Goal: Task Accomplishment & Management: Manage account settings

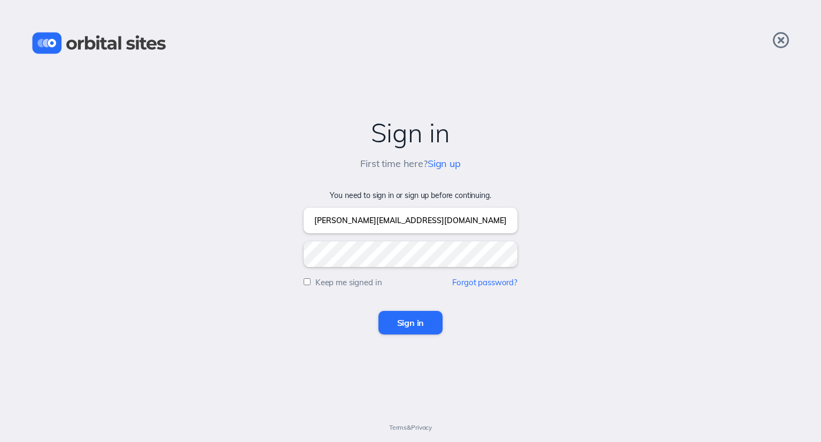
type input "[PERSON_NAME][EMAIL_ADDRESS][DOMAIN_NAME]"
click at [379, 311] on input "Sign in" at bounding box center [411, 323] width 65 height 24
click at [359, 228] on input "email" at bounding box center [411, 220] width 214 height 26
click at [404, 223] on input "email" at bounding box center [411, 220] width 214 height 26
type input "[PERSON_NAME][EMAIL_ADDRESS][DOMAIN_NAME]"
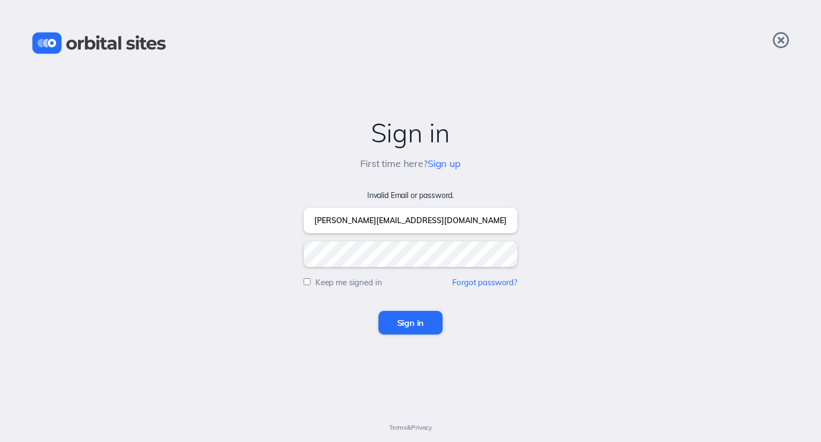
click at [379, 311] on input "Sign in" at bounding box center [411, 323] width 65 height 24
click at [357, 224] on input "email" at bounding box center [411, 220] width 214 height 26
type input "jacob@camcc.net"
click at [327, 270] on form "Invalid Email or password. jacob@camcc.net Keep me signed in Forgot password? S…" at bounding box center [411, 263] width 800 height 144
click at [311, 280] on div "Keep me signed in" at bounding box center [343, 281] width 79 height 9
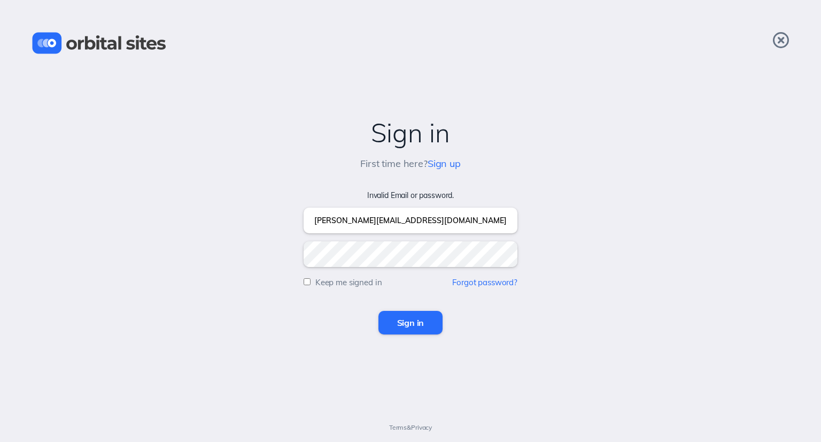
click at [308, 281] on input "Keep me signed in" at bounding box center [307, 281] width 7 height 7
checkbox input "true"
click at [407, 324] on input "Sign in" at bounding box center [411, 323] width 65 height 24
click at [44, 44] on img at bounding box center [99, 43] width 134 height 22
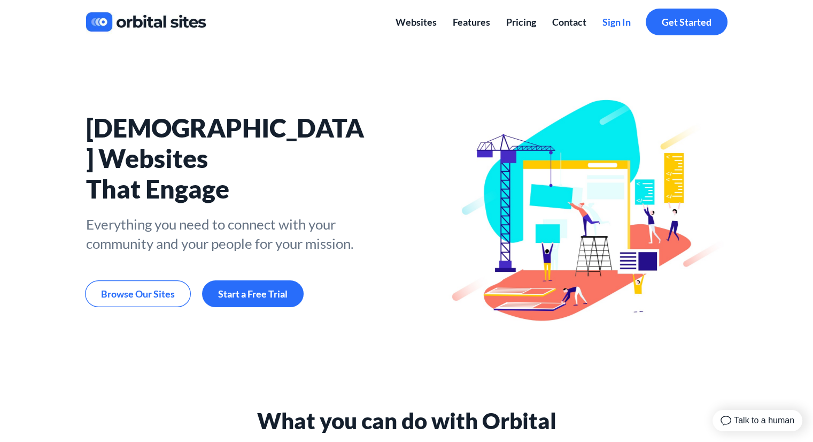
click at [614, 25] on span "Sign In" at bounding box center [617, 22] width 28 height 12
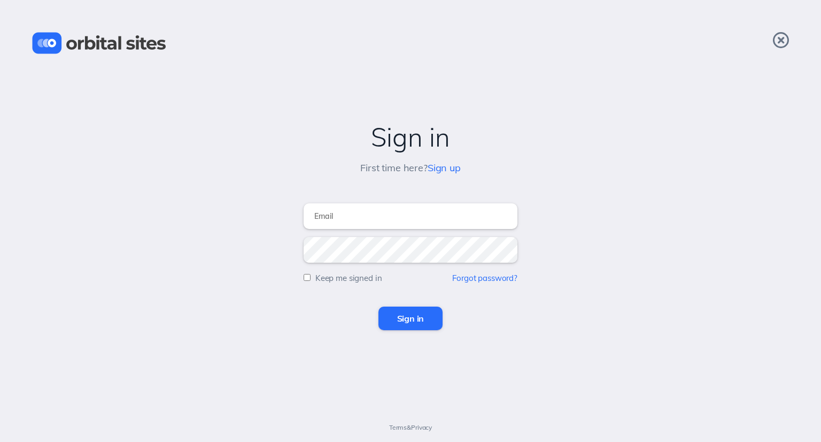
click at [376, 226] on input "email" at bounding box center [411, 216] width 214 height 26
type input "[PERSON_NAME][EMAIL_ADDRESS][DOMAIN_NAME]"
click at [379, 306] on input "Sign in" at bounding box center [411, 318] width 65 height 24
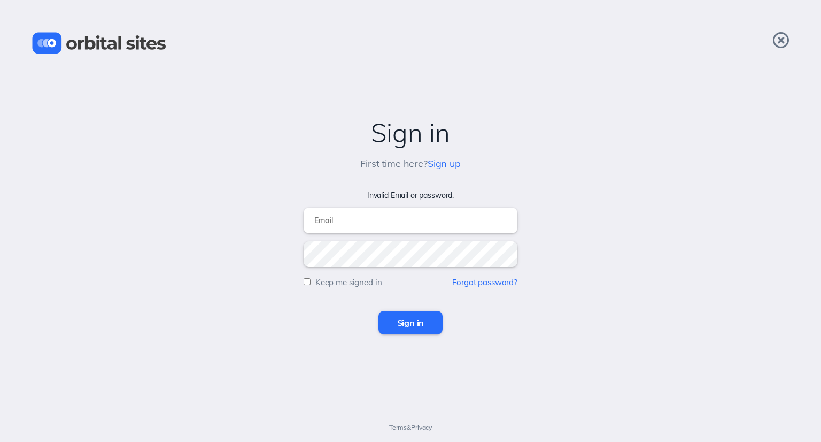
click at [376, 226] on input "email" at bounding box center [411, 220] width 214 height 26
type input "jacob@camcc.net"
click at [379, 311] on input "Sign in" at bounding box center [411, 323] width 65 height 24
click at [465, 287] on form "Invalid Email or password. Keep me signed in Forgot password? Sign in" at bounding box center [411, 263] width 800 height 144
click at [468, 281] on link "Forgot password?" at bounding box center [484, 282] width 65 height 10
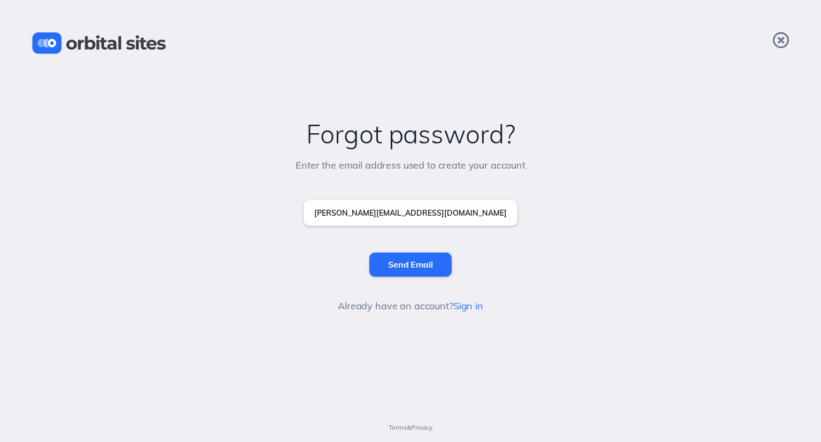
type input "[PERSON_NAME][EMAIL_ADDRESS][DOMAIN_NAME]"
click at [369, 252] on input "Send Email" at bounding box center [410, 264] width 82 height 24
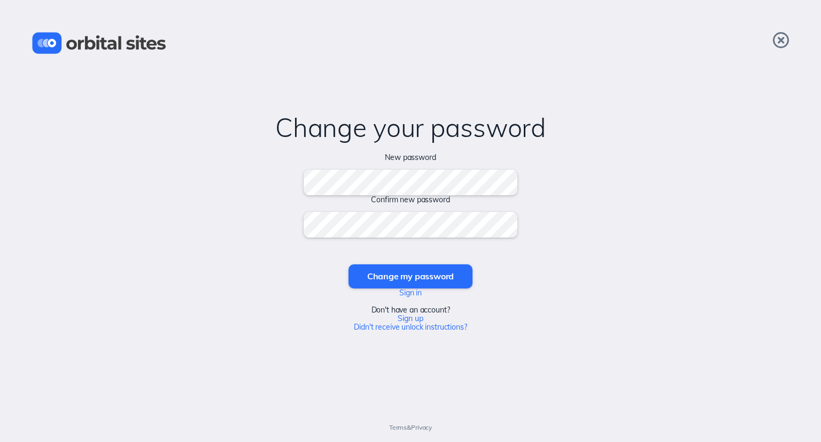
click at [349, 264] on input "Change my password" at bounding box center [411, 276] width 124 height 24
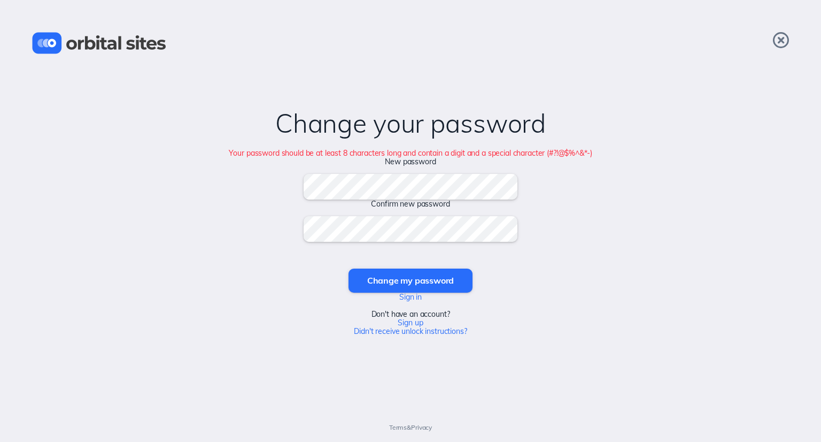
click at [349, 268] on input "Change my password" at bounding box center [411, 280] width 124 height 24
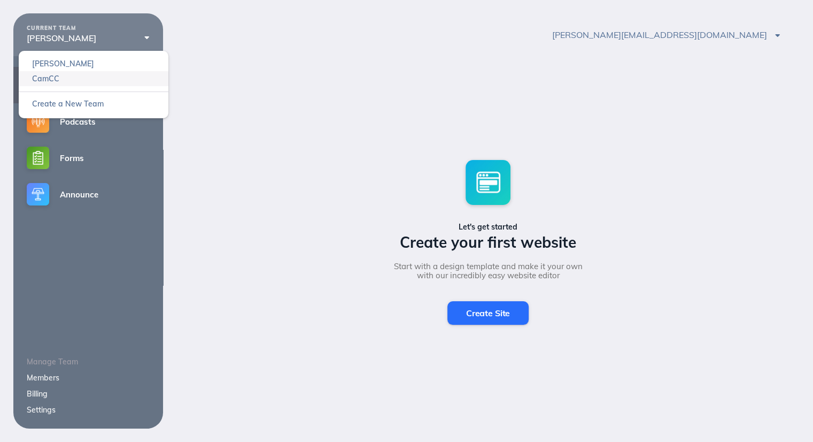
click at [123, 83] on link "CamCC" at bounding box center [94, 78] width 150 height 15
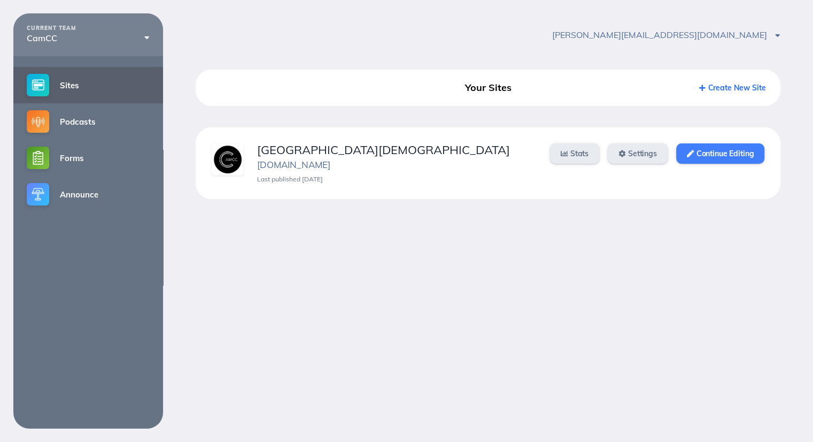
click at [717, 160] on link "Continue Editing" at bounding box center [720, 153] width 88 height 20
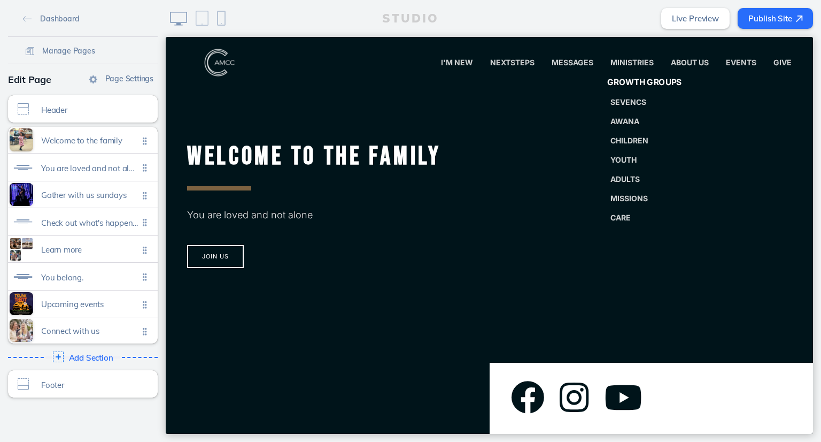
click at [626, 84] on span "Growth Groups" at bounding box center [644, 83] width 75 height 10
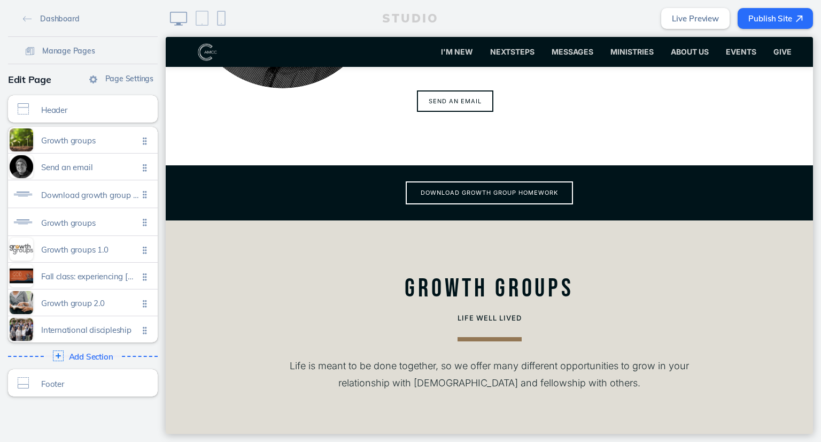
scroll to position [500, 0]
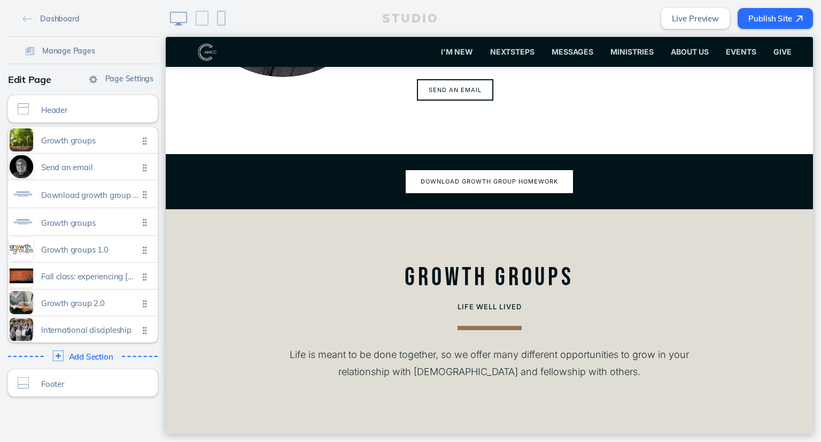
click at [472, 170] on button "Download growth group homework" at bounding box center [489, 181] width 167 height 23
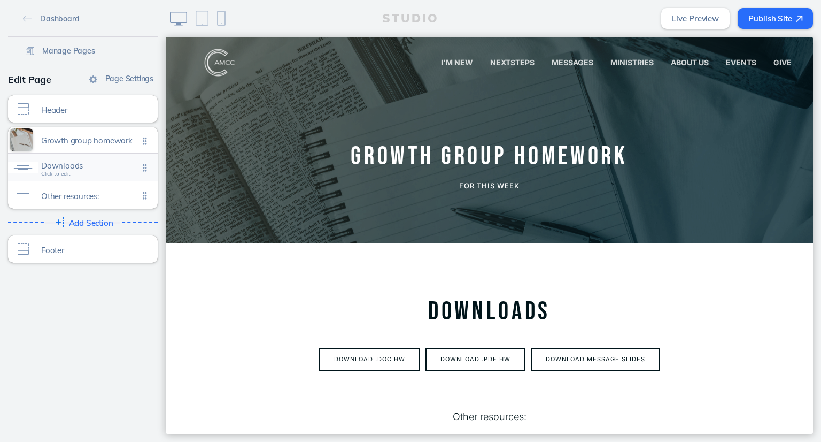
click at [94, 165] on span "Downloads" at bounding box center [89, 165] width 97 height 9
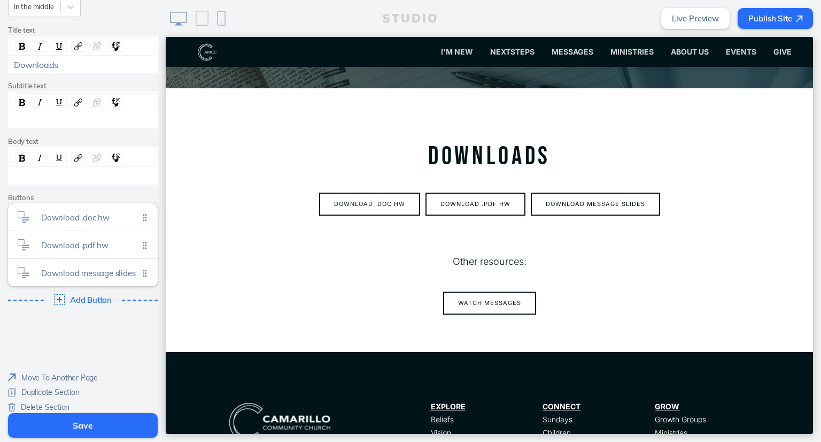
scroll to position [165, 0]
click at [97, 214] on span "Download .doc hw" at bounding box center [89, 213] width 97 height 9
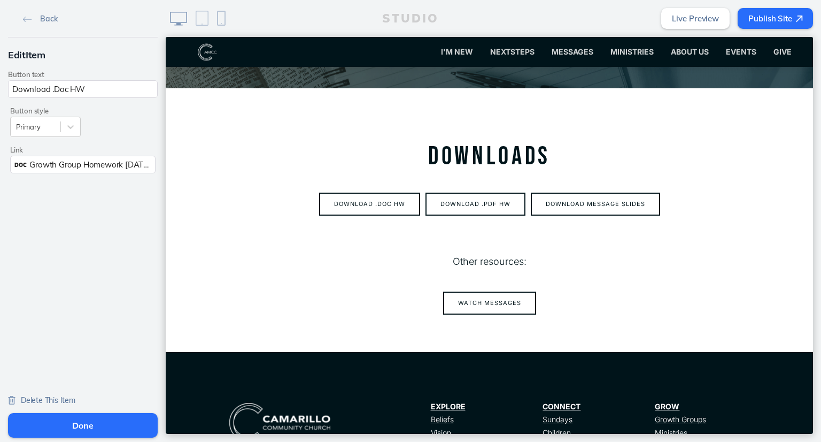
click at [120, 167] on span "Growth Group Homework [DATE].docx" at bounding box center [99, 164] width 140 height 10
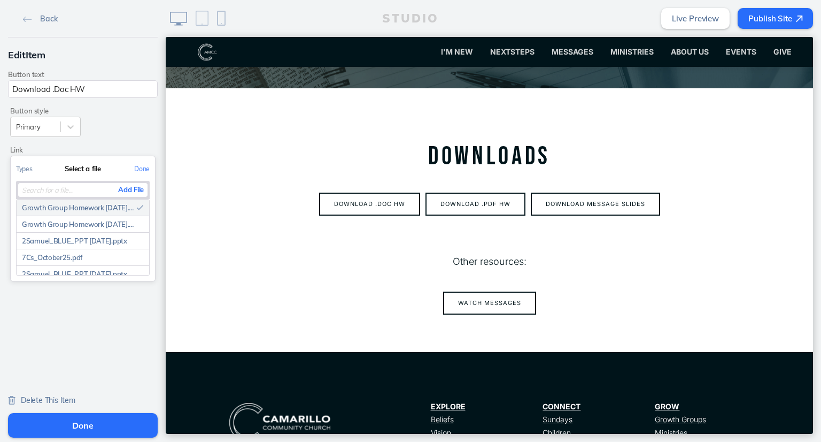
click at [128, 187] on button "Add File" at bounding box center [130, 189] width 33 height 13
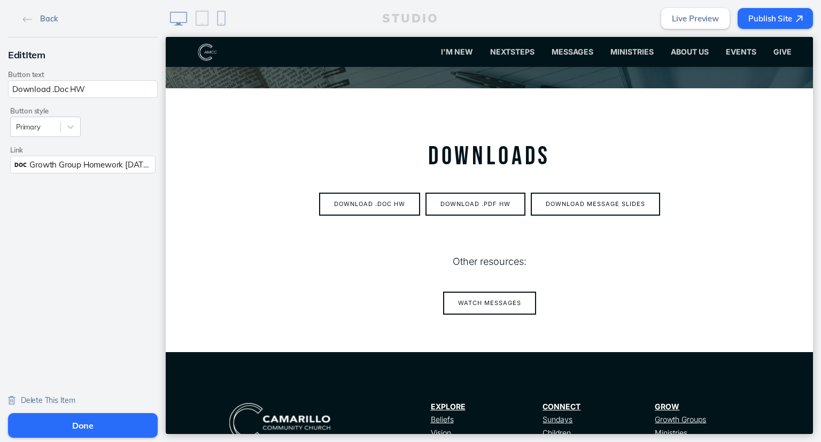
click at [24, 19] on img at bounding box center [27, 20] width 9 height 6
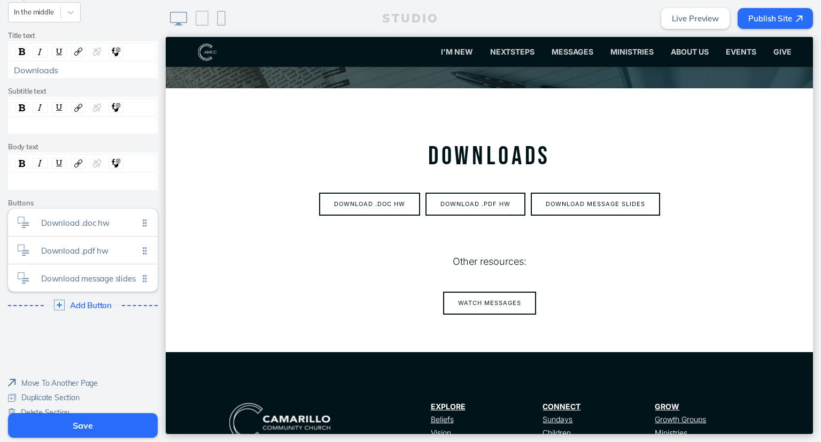
scroll to position [160, 0]
click at [110, 250] on span "Download .pdf hw Click to edit" at bounding box center [89, 248] width 97 height 9
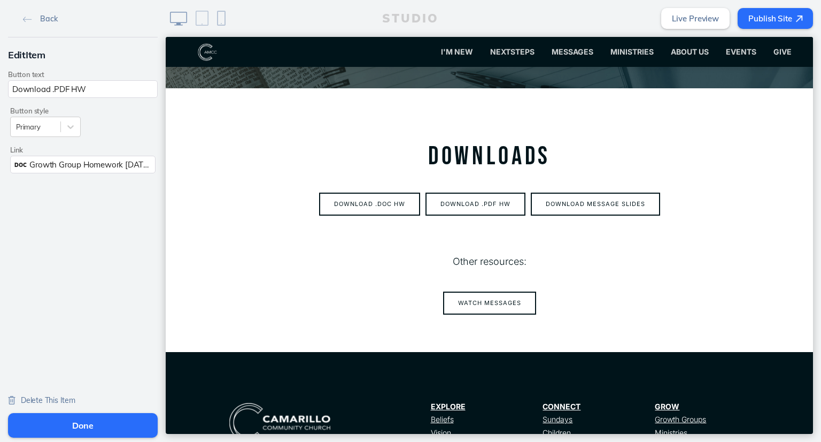
click at [96, 160] on span "Growth Group Homework [DATE].pdf" at bounding box center [96, 164] width 135 height 10
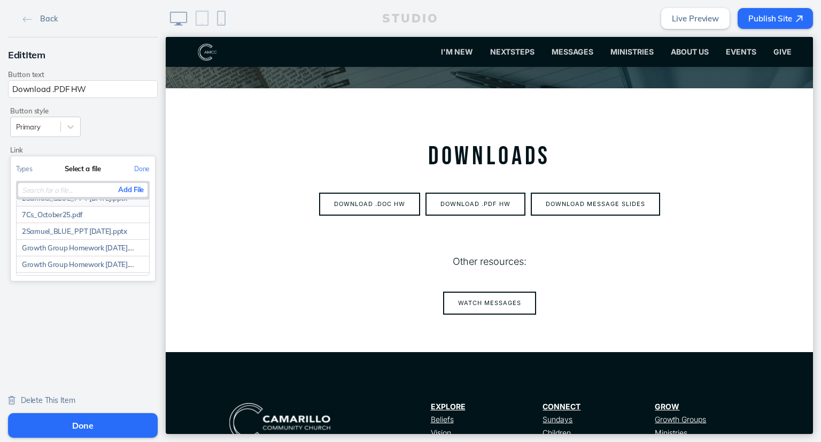
scroll to position [0, 0]
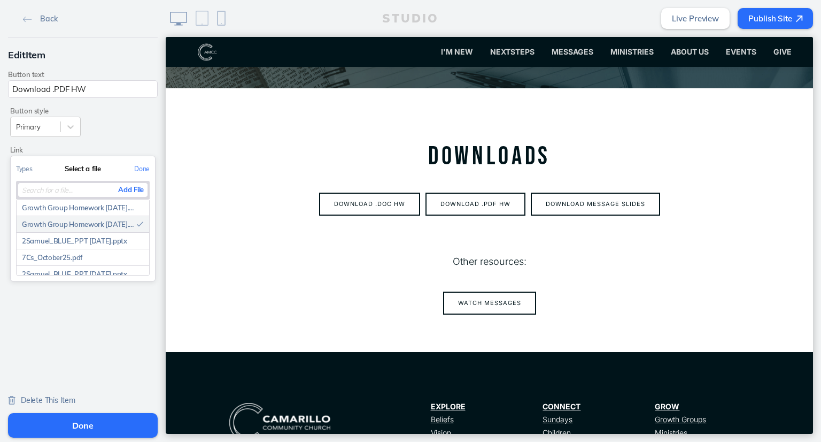
click at [127, 191] on button "Add File" at bounding box center [130, 189] width 33 height 13
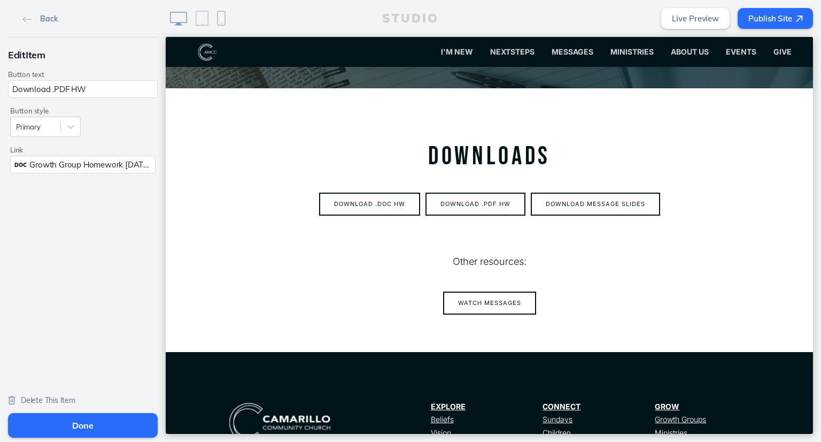
click at [30, 20] on link "Back" at bounding box center [40, 18] width 43 height 16
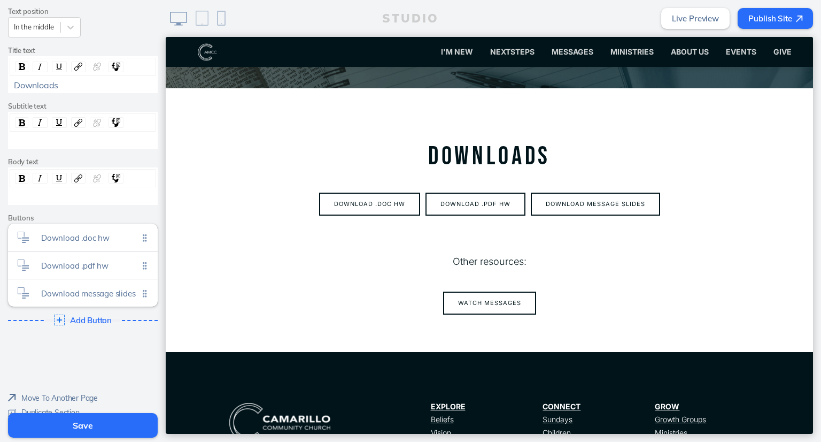
scroll to position [147, 0]
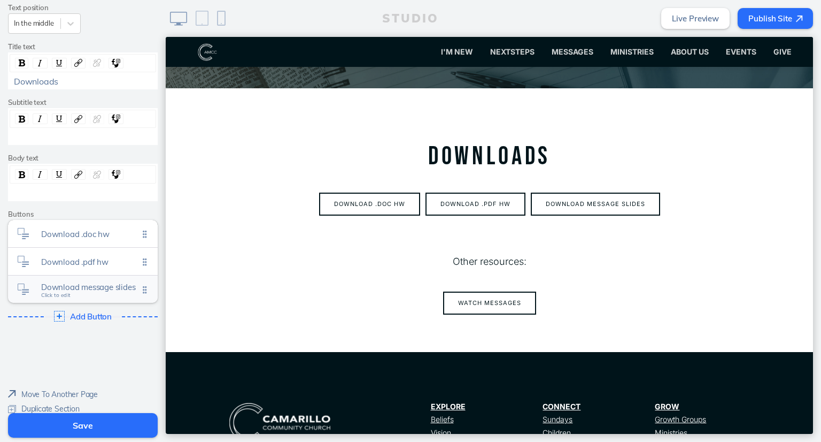
click at [109, 288] on span "Download message slides" at bounding box center [89, 286] width 97 height 9
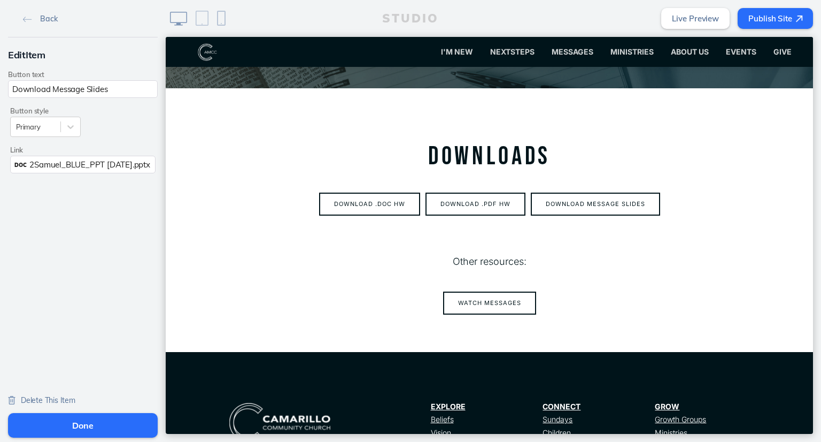
click at [109, 159] on span "2Samuel_BLUE_PPT [DATE].pptx" at bounding box center [89, 164] width 120 height 10
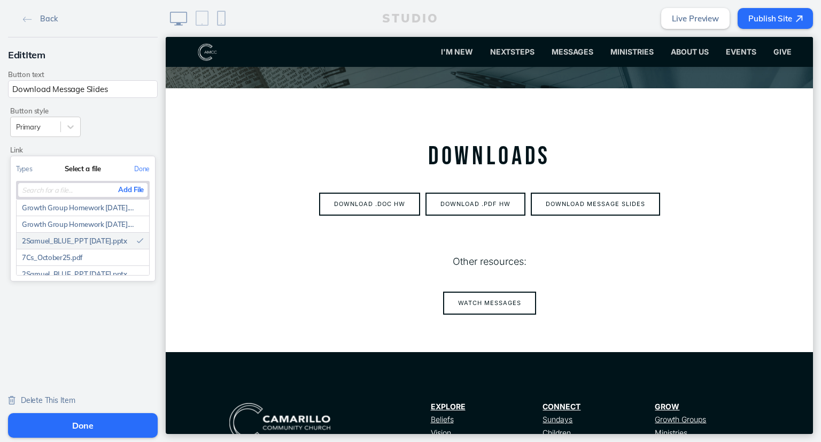
click at [133, 190] on button "Add File" at bounding box center [130, 189] width 33 height 13
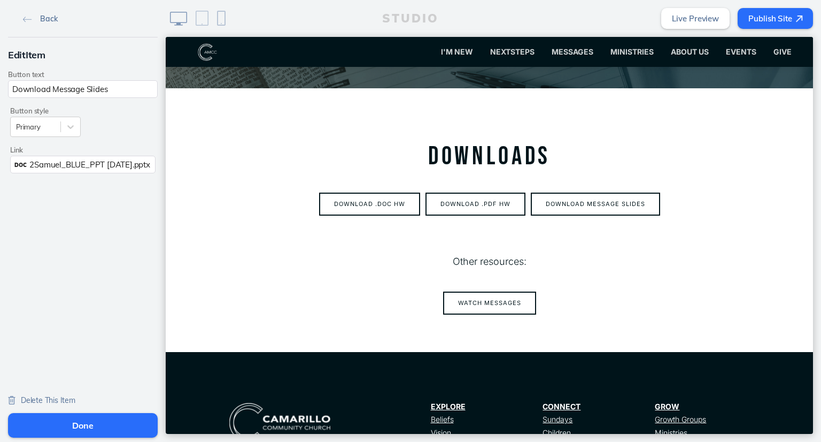
click at [26, 20] on img at bounding box center [27, 20] width 9 height 6
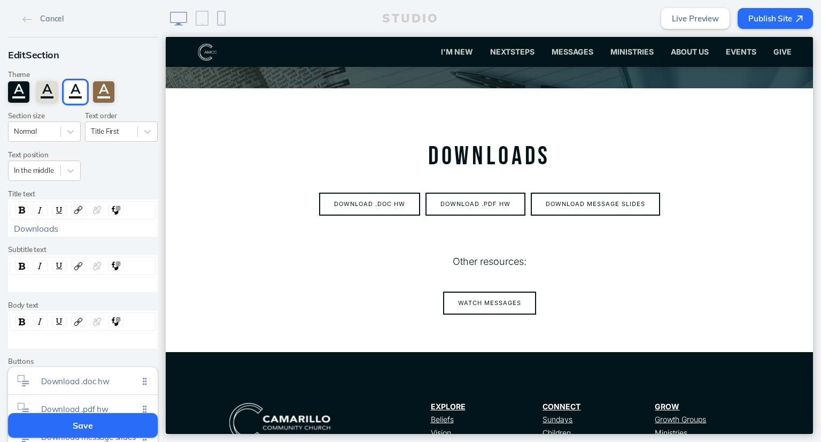
click at [290, 224] on section "Other resources: Watch messages" at bounding box center [489, 283] width 647 height 136
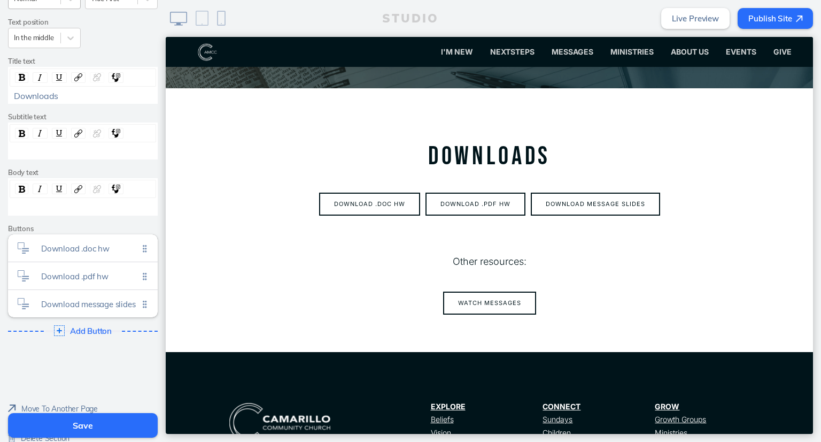
scroll to position [169, 0]
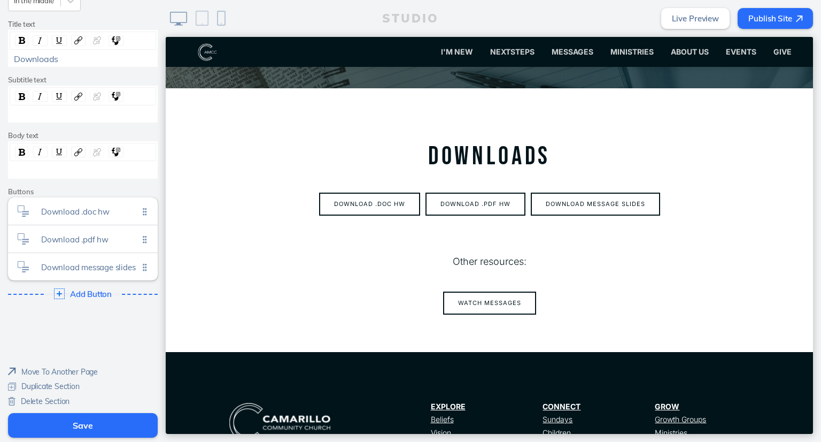
click at [82, 422] on button "Save" at bounding box center [83, 425] width 150 height 25
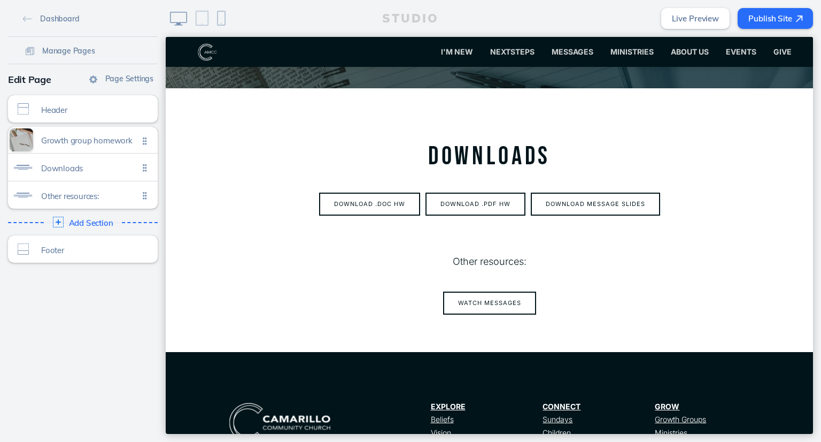
click at [773, 17] on button "Publish Site" at bounding box center [775, 18] width 75 height 21
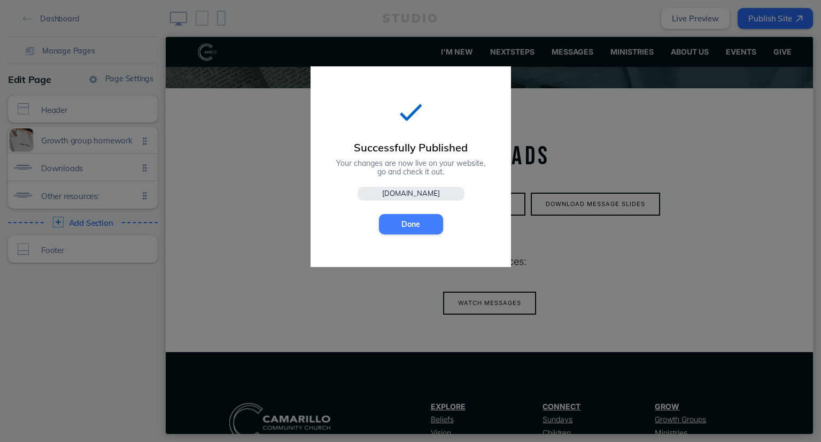
click at [416, 221] on button "Done" at bounding box center [411, 224] width 64 height 20
